Goal: Use online tool/utility: Use online tool/utility

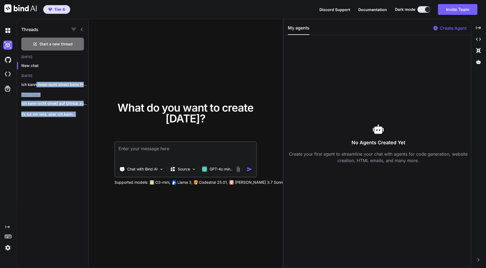
drag, startPoint x: 37, startPoint y: 85, endPoint x: 49, endPoint y: 144, distance: 60.6
click at [49, 144] on div "Threads Start a new thread Today New chat Yesterday Ich kann Ihnen nicht direkt…" at bounding box center [53, 143] width 72 height 249
click at [54, 84] on p "Ich kann Ihnen nicht direkt beim Programmieren..." at bounding box center [54, 84] width 67 height 5
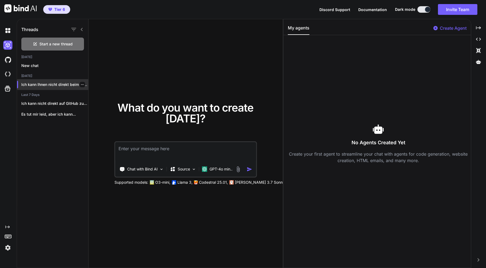
type textarea "x"
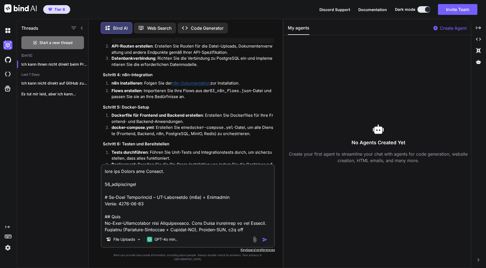
scroll to position [3528, 0]
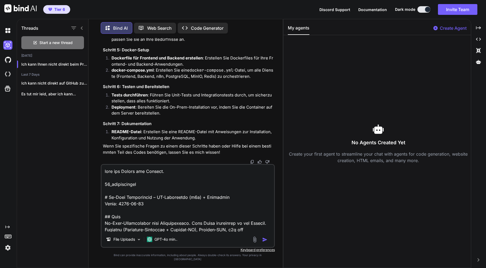
click at [185, 198] on textarea at bounding box center [187, 198] width 172 height 67
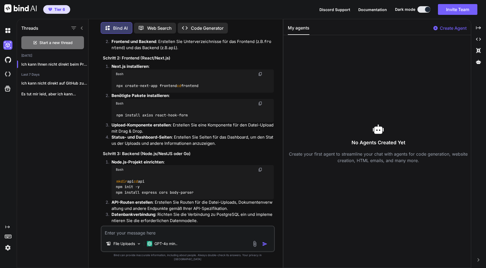
scroll to position [3466, 0]
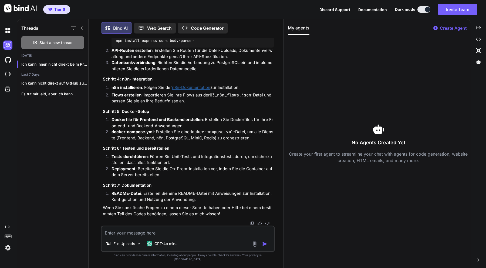
click at [8, 249] on img at bounding box center [7, 247] width 9 height 9
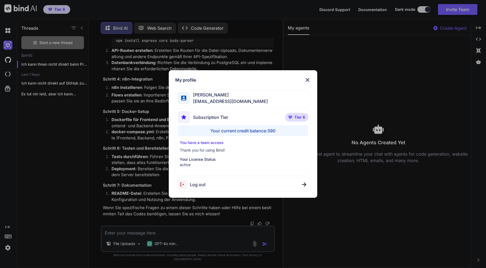
click at [52, 138] on div "My profile David Amini info@aiqcon.com Subscription Tier Tier 6 Your current cr…" at bounding box center [243, 134] width 486 height 268
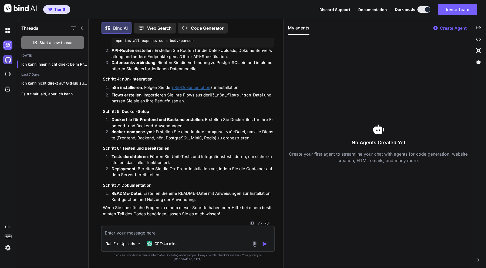
click at [8, 57] on img at bounding box center [7, 59] width 9 height 9
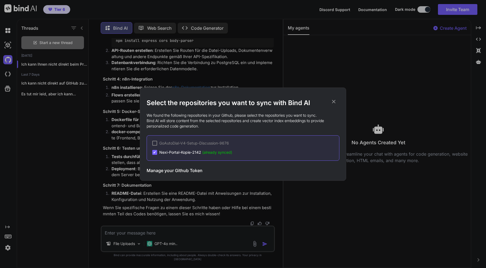
click at [333, 100] on icon at bounding box center [334, 102] width 6 height 6
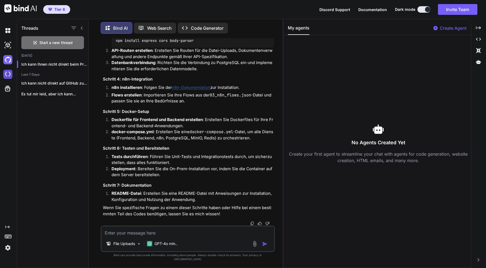
click at [10, 76] on img at bounding box center [7, 74] width 9 height 9
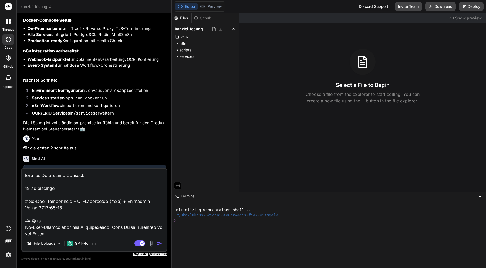
scroll to position [1745, 0]
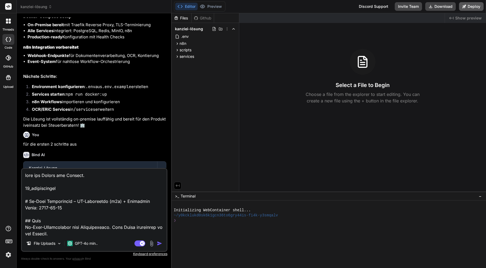
click at [471, 6] on button "Deploy" at bounding box center [471, 6] width 25 height 9
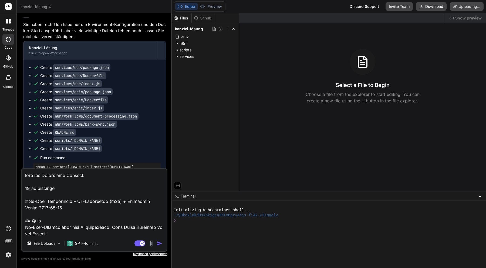
scroll to position [2184, 0]
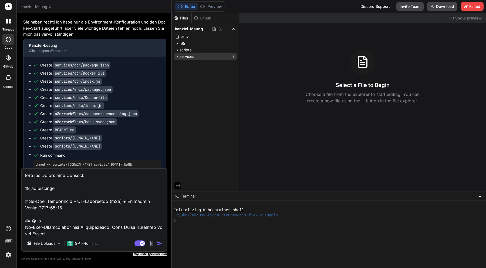
click at [177, 57] on icon at bounding box center [177, 56] width 1 height 2
click at [177, 50] on icon at bounding box center [177, 50] width 1 height 2
click at [176, 43] on icon at bounding box center [177, 43] width 5 height 5
click at [181, 51] on icon at bounding box center [181, 50] width 5 height 5
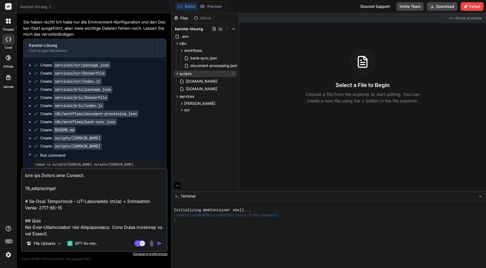
click at [177, 75] on icon at bounding box center [177, 74] width 5 height 5
click at [182, 103] on icon at bounding box center [181, 103] width 5 height 5
click at [182, 134] on icon at bounding box center [181, 133] width 5 height 5
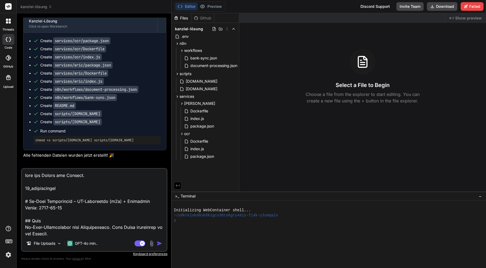
scroll to position [2207, 0]
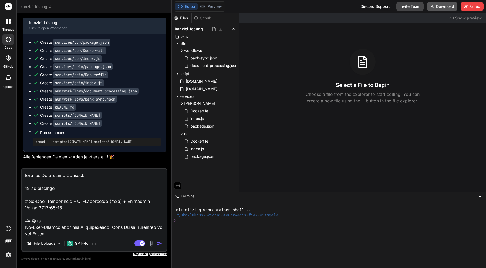
click at [447, 6] on button "Download" at bounding box center [442, 6] width 30 height 9
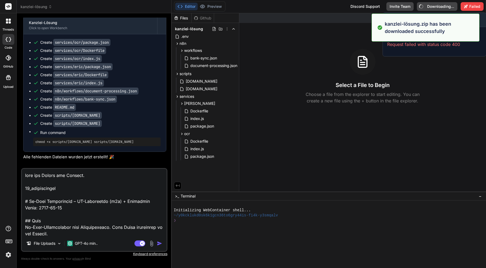
type textarea "x"
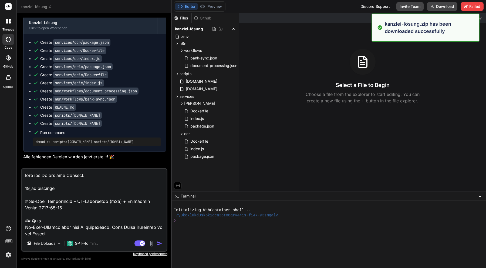
click at [445, 80] on div "Select a File to Begin Choose a file from the explorer to start editing. You ca…" at bounding box center [362, 76] width 247 height 55
click at [460, 83] on div "Select a File to Begin Choose a file from the explorer to start editing. You ca…" at bounding box center [362, 76] width 247 height 55
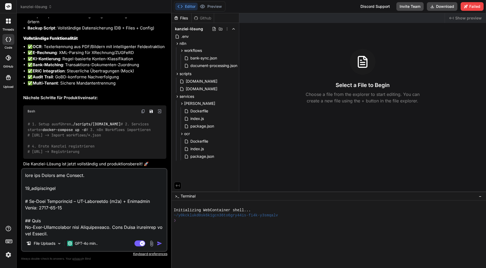
scroll to position [2562, 0]
